Goal: Transaction & Acquisition: Download file/media

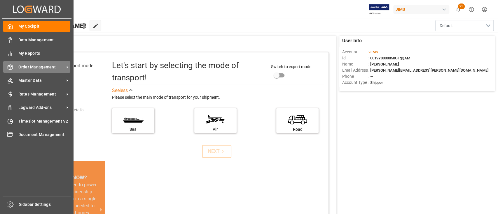
click at [31, 66] on span "Order Management" at bounding box center [41, 67] width 46 height 6
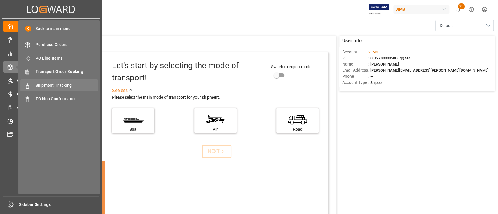
click at [55, 84] on span "Shipment Tracking" at bounding box center [67, 86] width 63 height 6
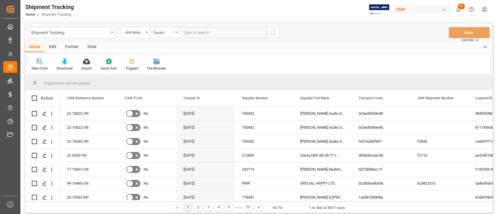
click at [67, 62] on div at bounding box center [65, 61] width 16 height 6
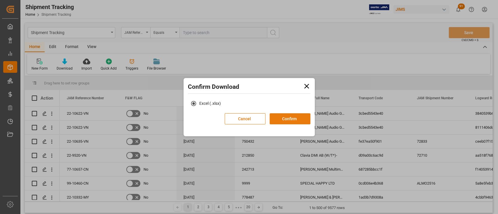
click at [296, 120] on button "Confirm" at bounding box center [290, 118] width 41 height 11
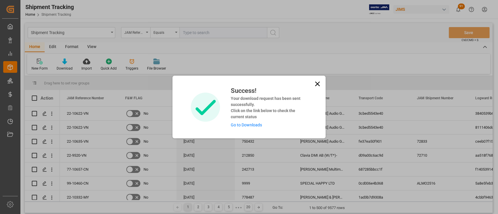
click at [250, 127] on link "Go to Downloads" at bounding box center [245, 125] width 31 height 5
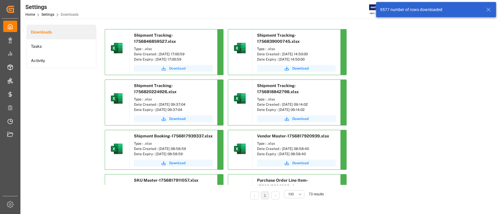
click at [176, 67] on span "Download" at bounding box center [177, 68] width 16 height 5
